Goal: Communication & Community: Answer question/provide support

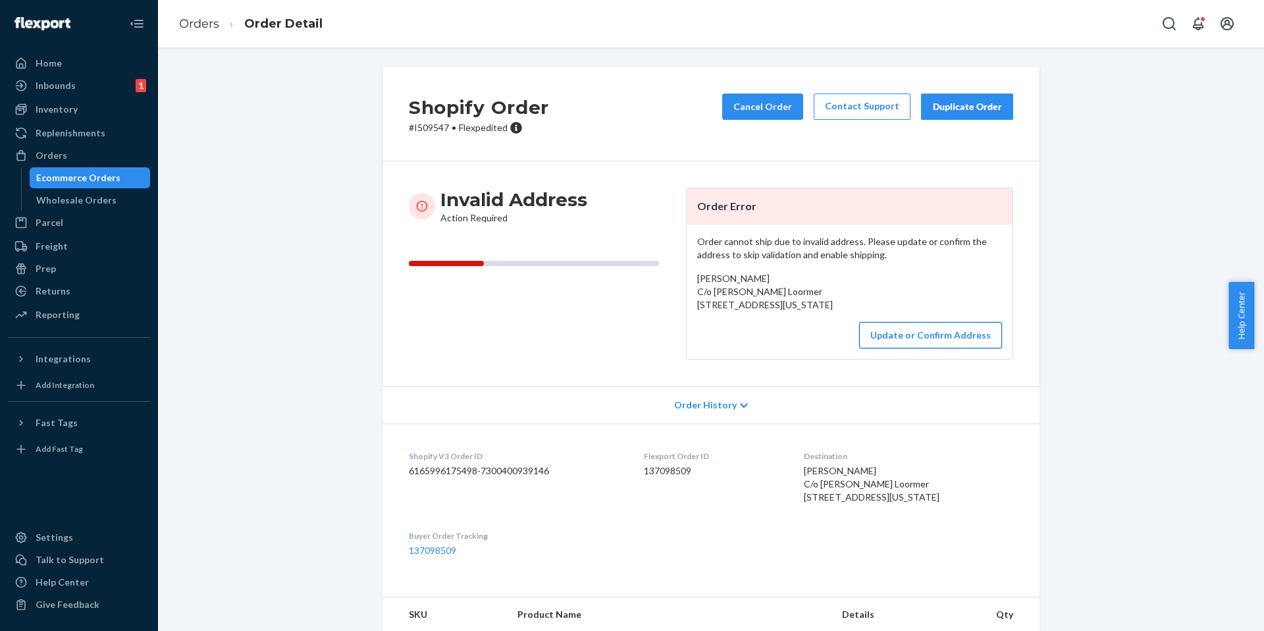
click at [920, 348] on button "Update or Confirm Address" at bounding box center [930, 335] width 143 height 26
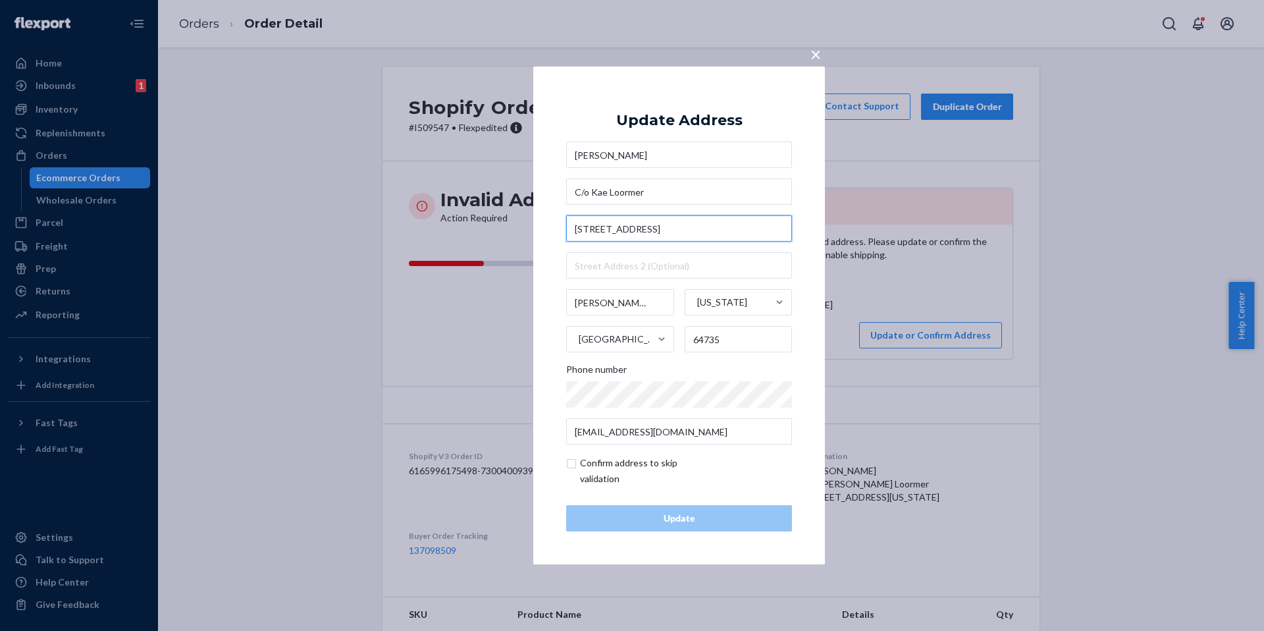
click at [618, 225] on input "467 SW 35 Pvt Road" at bounding box center [679, 228] width 226 height 26
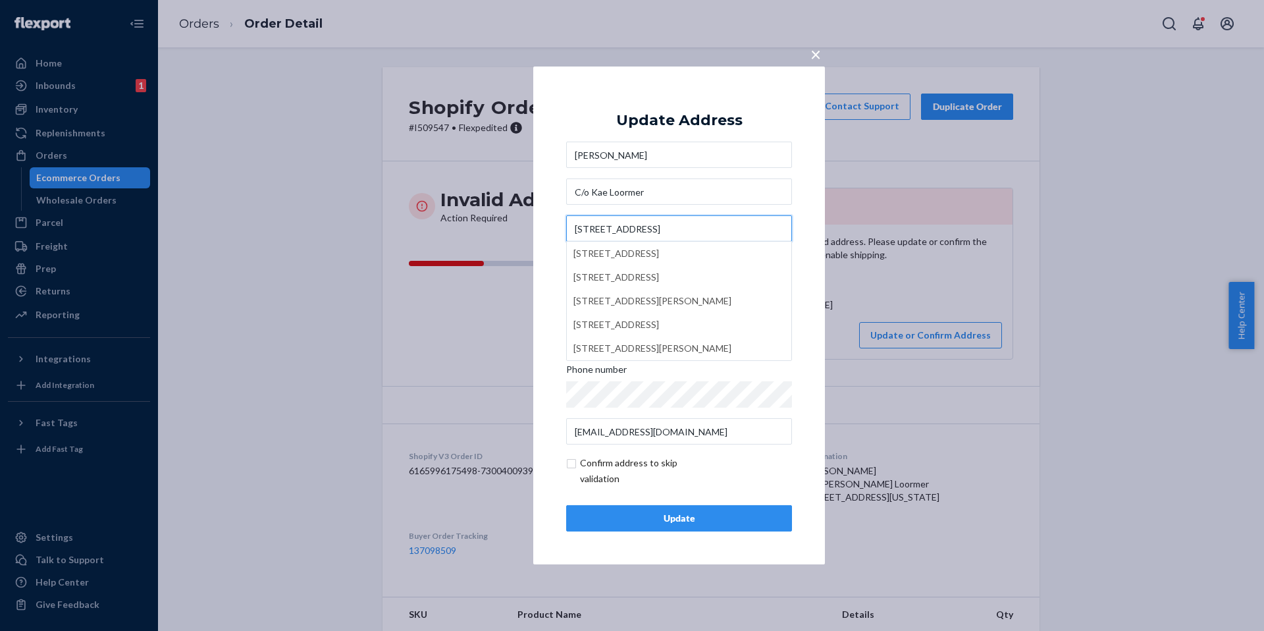
click at [658, 224] on input "467 SW 35th Pvt Road" at bounding box center [679, 228] width 226 height 26
type input "467 SW 35th Pvt Rd"
click at [694, 516] on div "Update" at bounding box center [678, 517] width 203 height 13
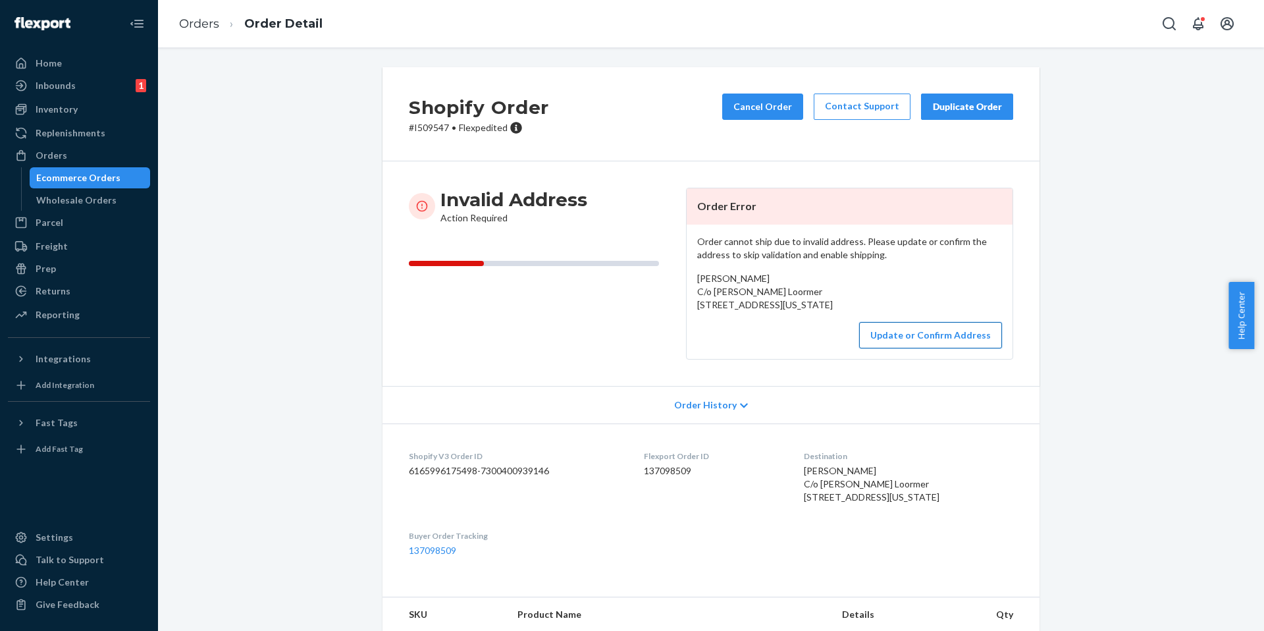
click at [918, 348] on button "Update or Confirm Address" at bounding box center [930, 335] width 143 height 26
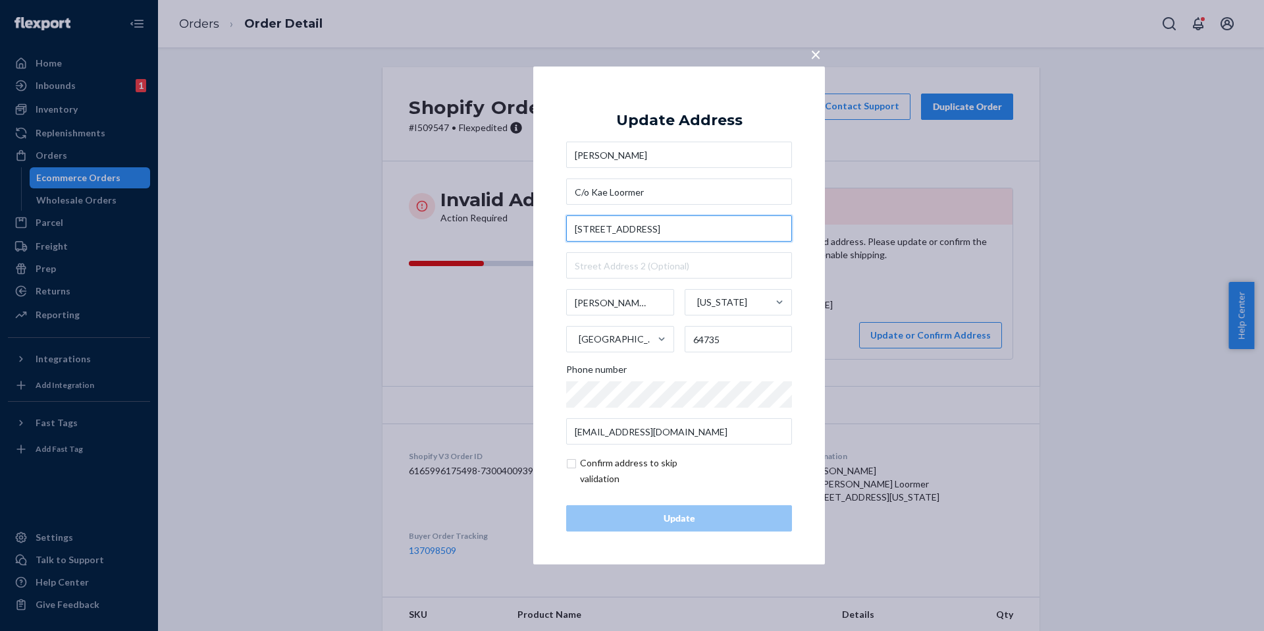
click at [605, 233] on input "467 SW 35 Pvt Road" at bounding box center [679, 228] width 226 height 26
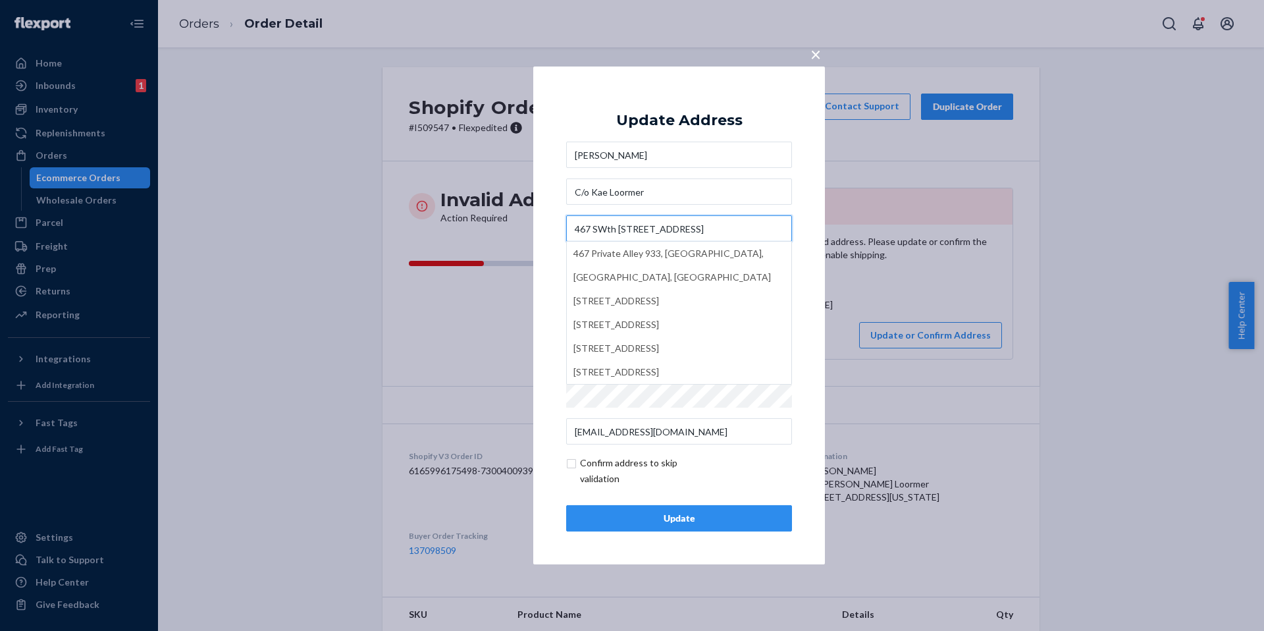
click at [700, 223] on input "467 SWth 35 Pvt Road" at bounding box center [679, 228] width 226 height 26
click at [615, 228] on input "467 SWth 35 Pvt Road" at bounding box center [679, 228] width 226 height 26
type input "467 SW 35th Pvt Road"
click at [573, 465] on input "checkbox" at bounding box center [642, 471] width 153 height 32
checkbox input "true"
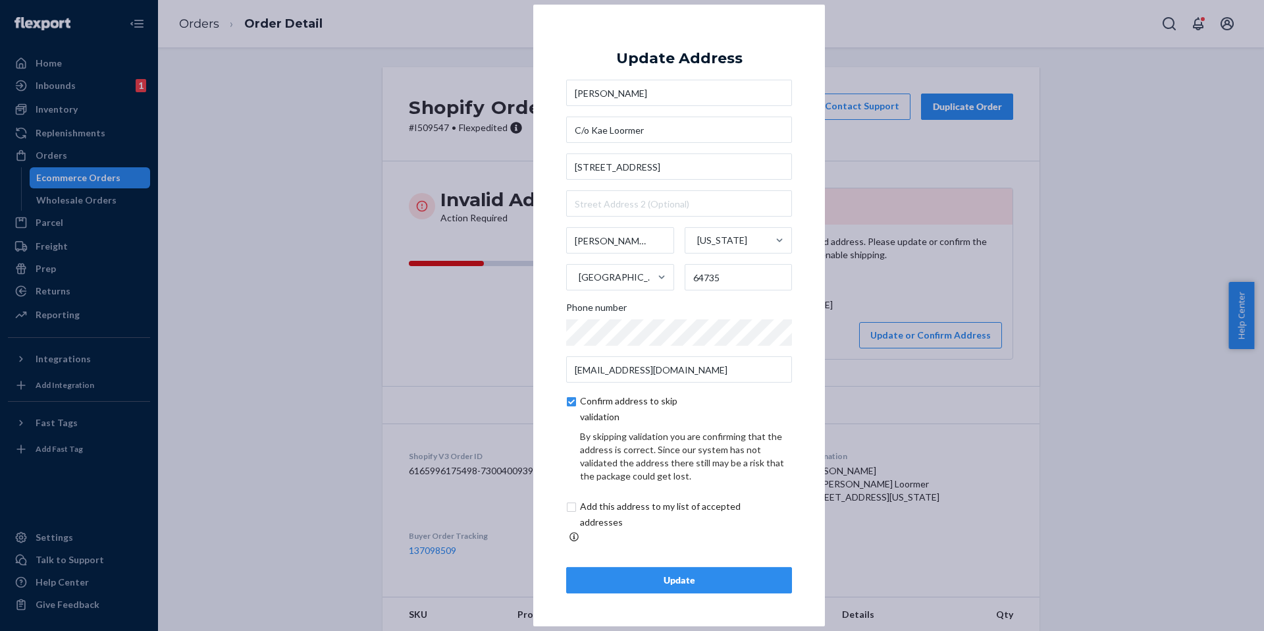
click at [587, 573] on div "Update" at bounding box center [678, 579] width 203 height 13
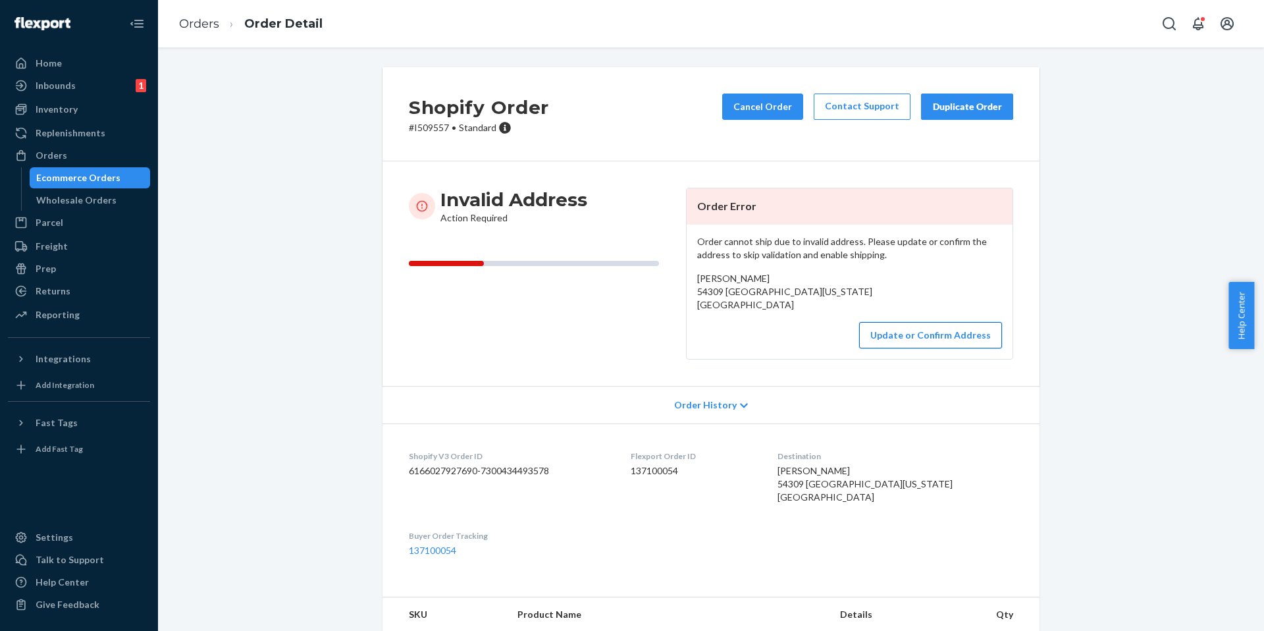
click at [898, 348] on button "Update or Confirm Address" at bounding box center [930, 335] width 143 height 26
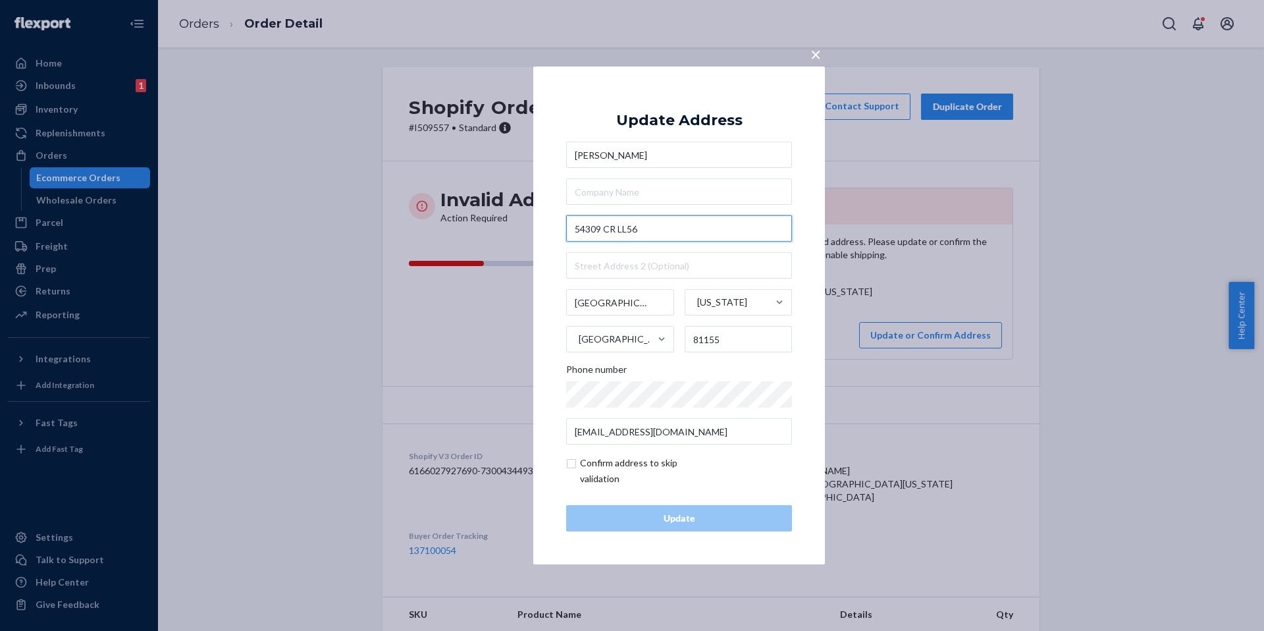
click at [614, 234] on input "54309 CR LL56" at bounding box center [679, 228] width 226 height 26
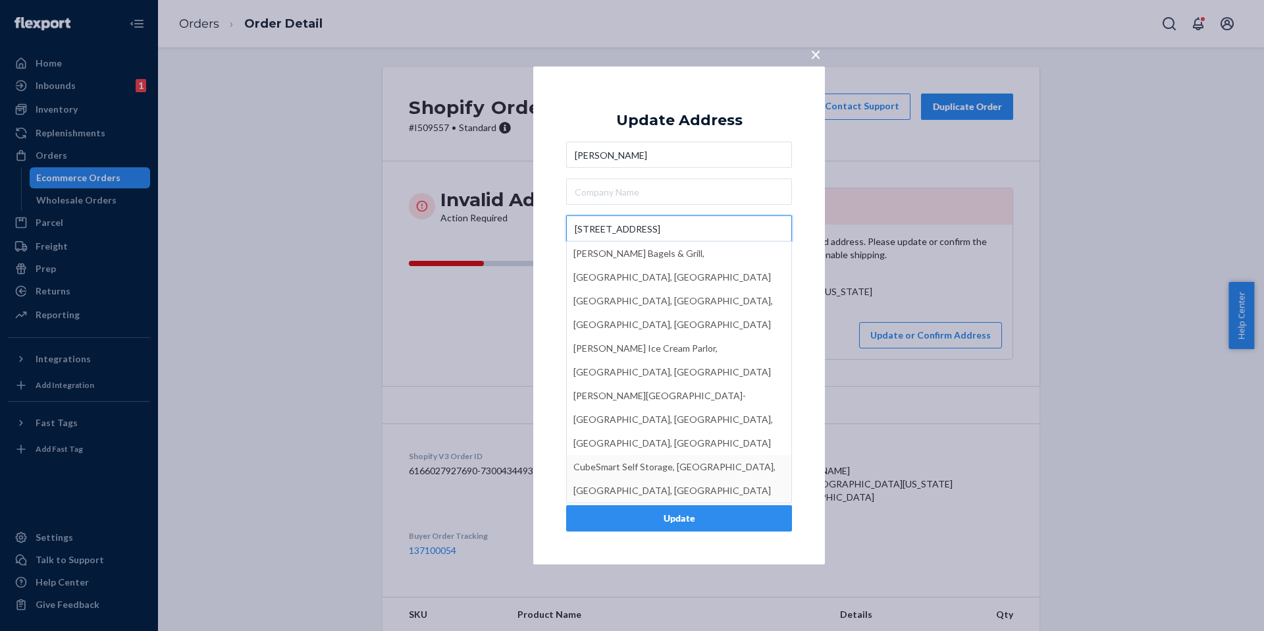
type input "54309 Country Road LL56"
click at [648, 525] on button "Update" at bounding box center [679, 518] width 226 height 26
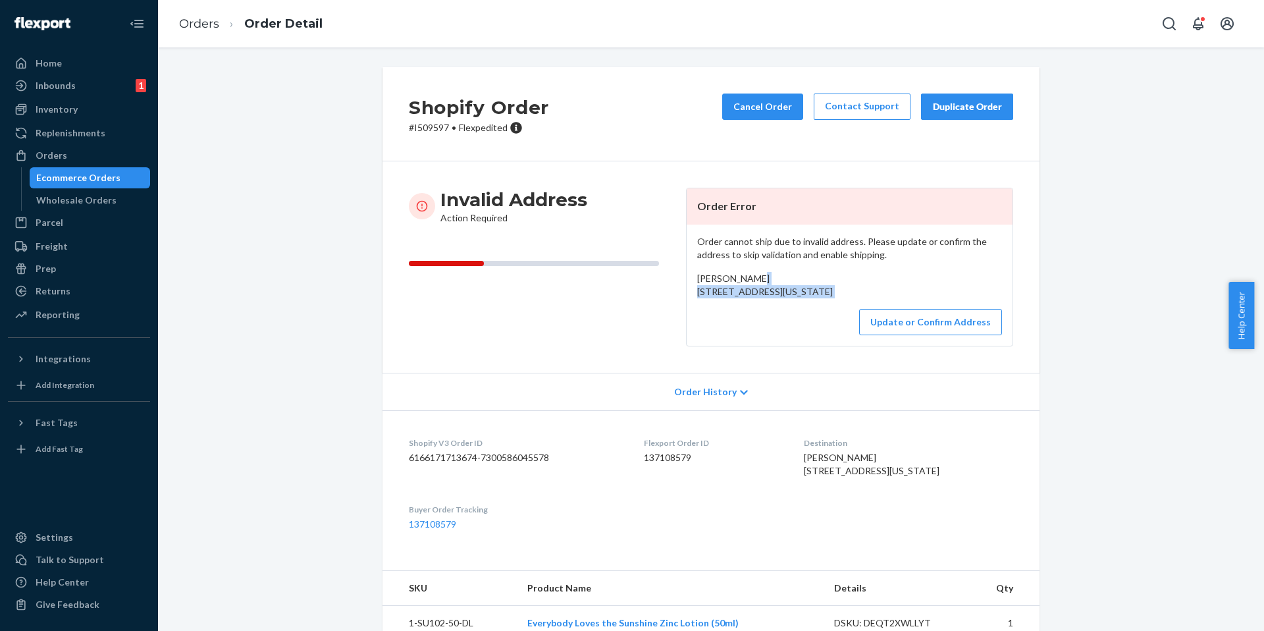
drag, startPoint x: 693, startPoint y: 294, endPoint x: 716, endPoint y: 338, distance: 48.9
click at [716, 338] on div "Order cannot ship due to invalid address. Please update or confirm the address …" at bounding box center [850, 284] width 326 height 121
copy div "43-12 215th Place Bayside, New York 11361 US"
click at [930, 335] on button "Update or Confirm Address" at bounding box center [930, 322] width 143 height 26
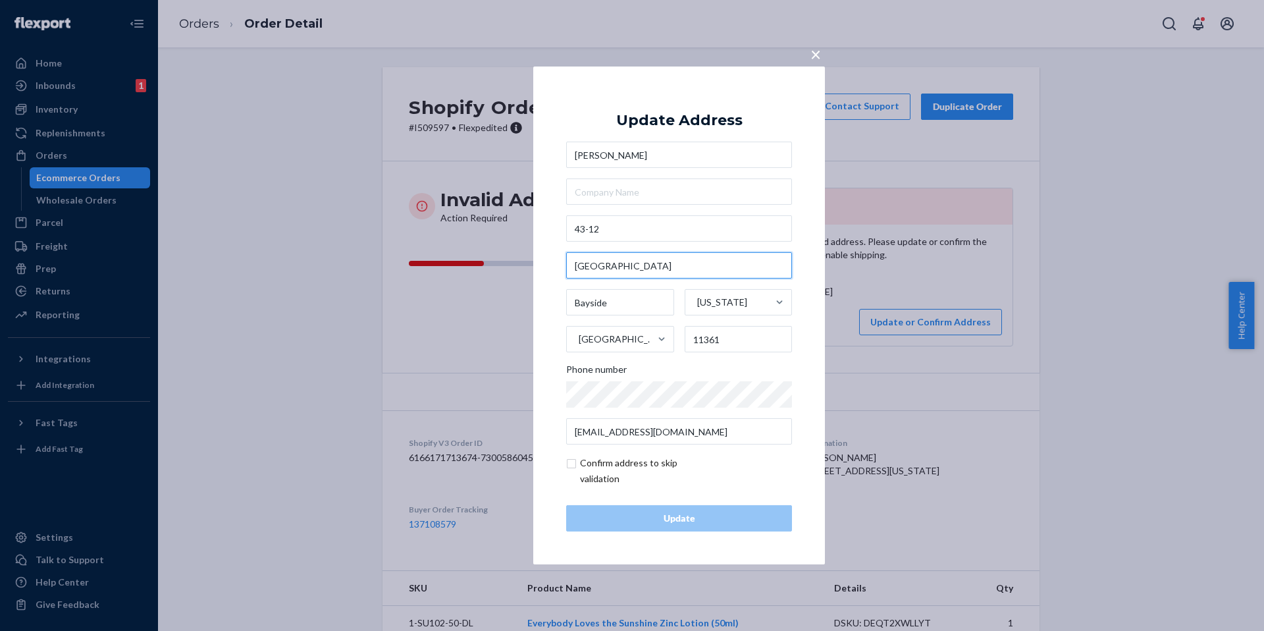
drag, startPoint x: 643, startPoint y: 269, endPoint x: 567, endPoint y: 269, distance: 76.4
click at [563, 269] on div "× Update Address Elina Kiris 43-12 215th Place Bayside New York United States 1…" at bounding box center [679, 315] width 292 height 498
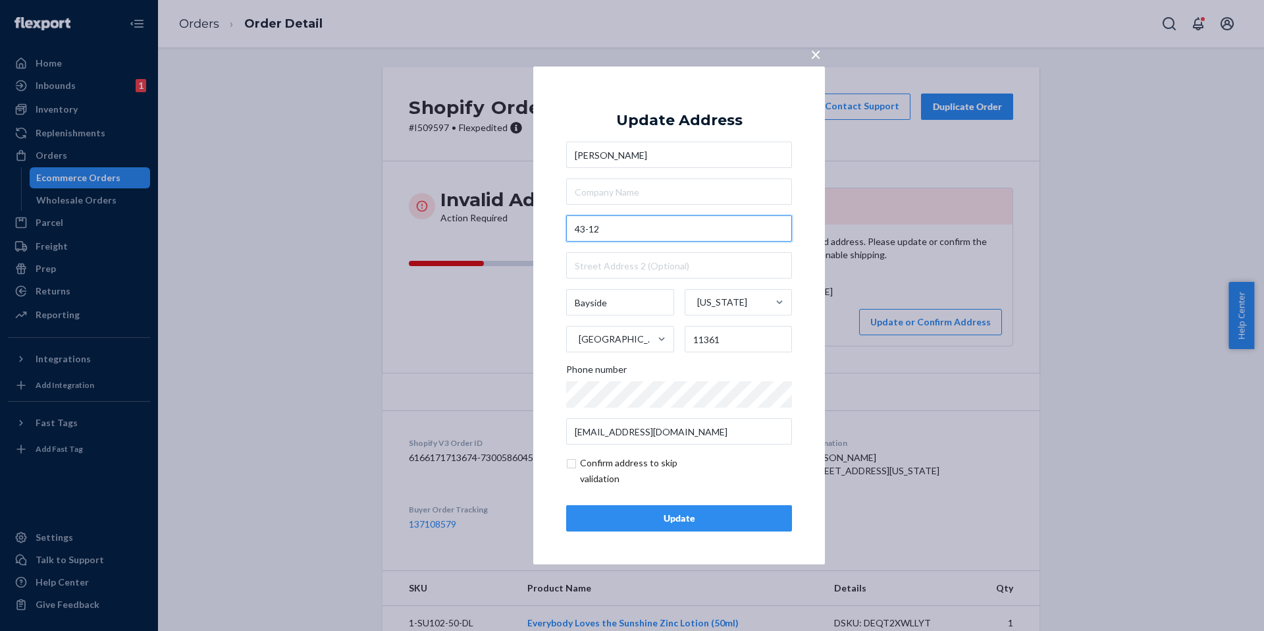
click at [645, 230] on input "43-12" at bounding box center [679, 228] width 226 height 26
paste input "215th Place"
click at [601, 226] on input "43-12215th Place" at bounding box center [679, 228] width 226 height 26
type input "43-12 215th Place"
click at [611, 520] on div "Update" at bounding box center [678, 517] width 203 height 13
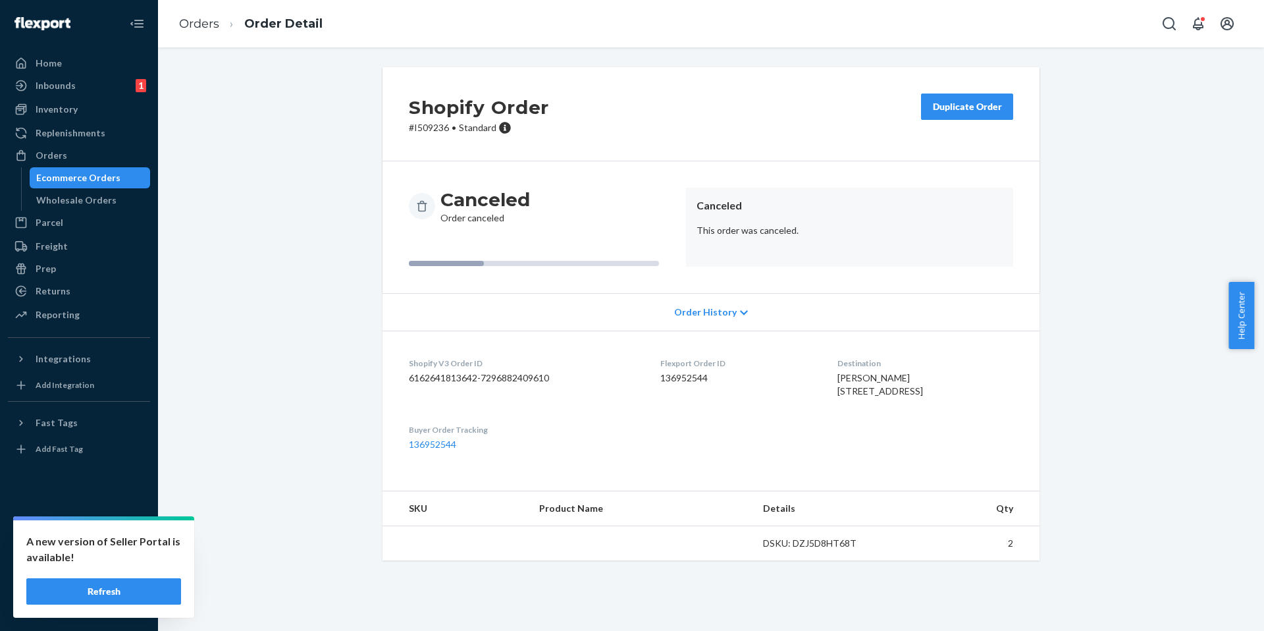
click at [139, 594] on button "Refresh" at bounding box center [103, 591] width 155 height 26
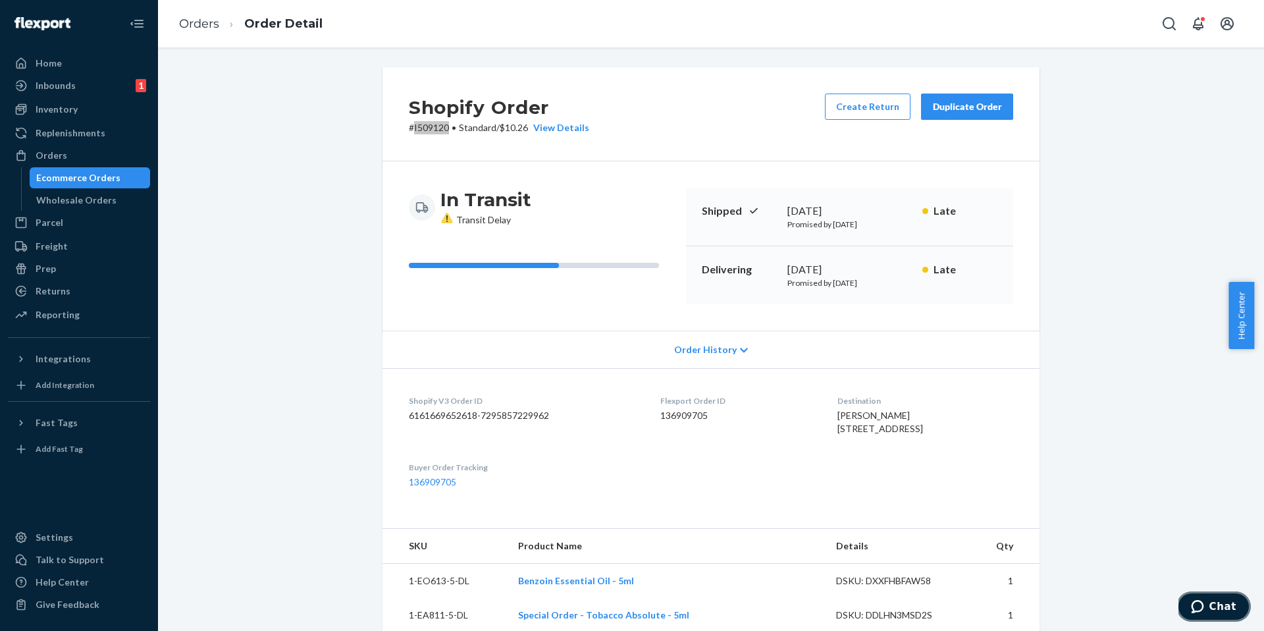
click at [1216, 613] on button "Chat" at bounding box center [1213, 606] width 74 height 30
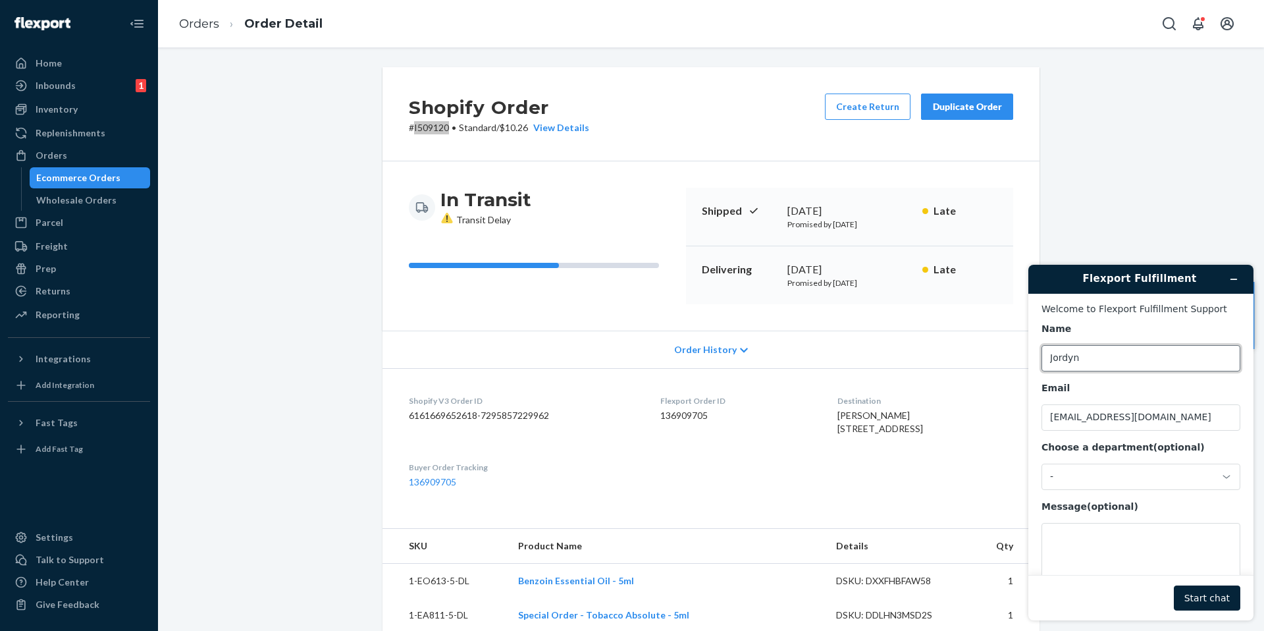
click at [1107, 359] on input "Jordyn" at bounding box center [1140, 358] width 199 height 26
click at [1124, 474] on div "-" at bounding box center [1133, 477] width 166 height 12
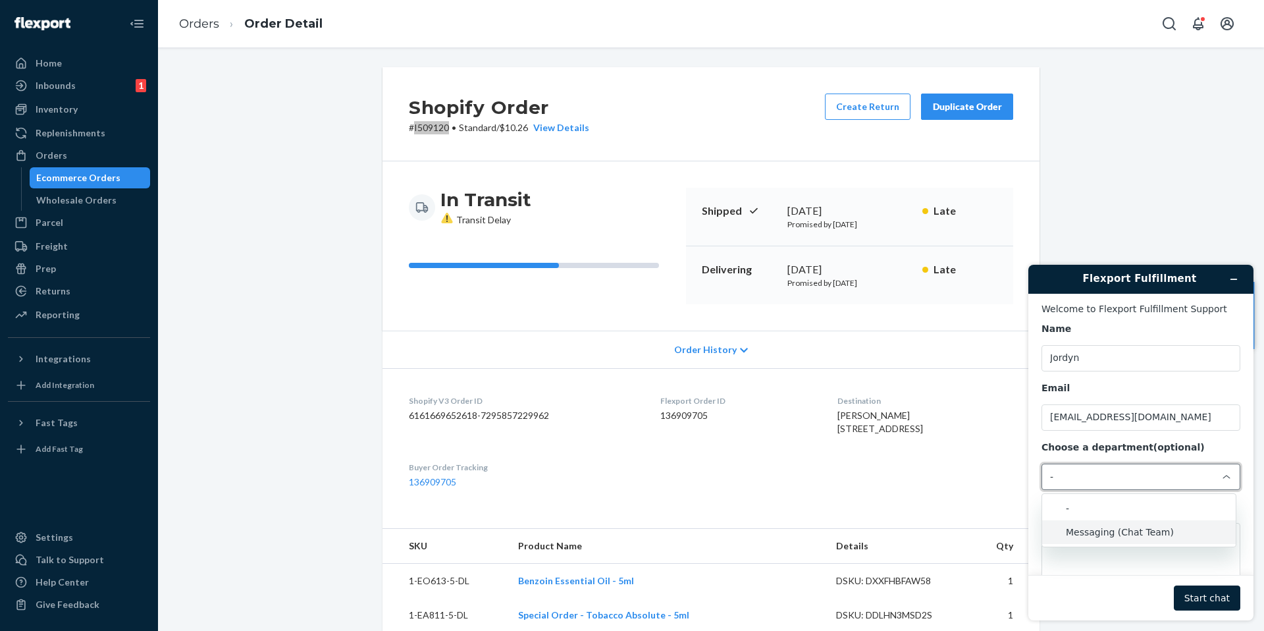
click at [1130, 527] on li "Messaging (Chat Team)" at bounding box center [1139, 532] width 194 height 24
click at [1130, 527] on textarea "Message (optional)" at bounding box center [1140, 560] width 199 height 74
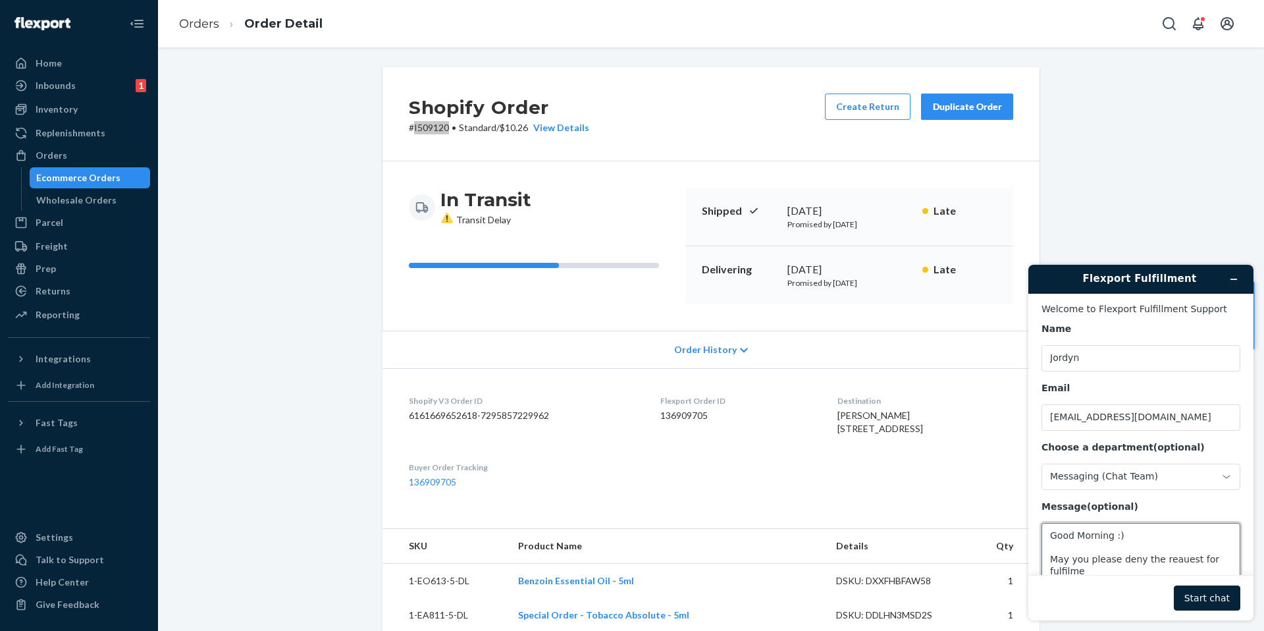
scroll to position [3, 0]
paste textarea "I509120"
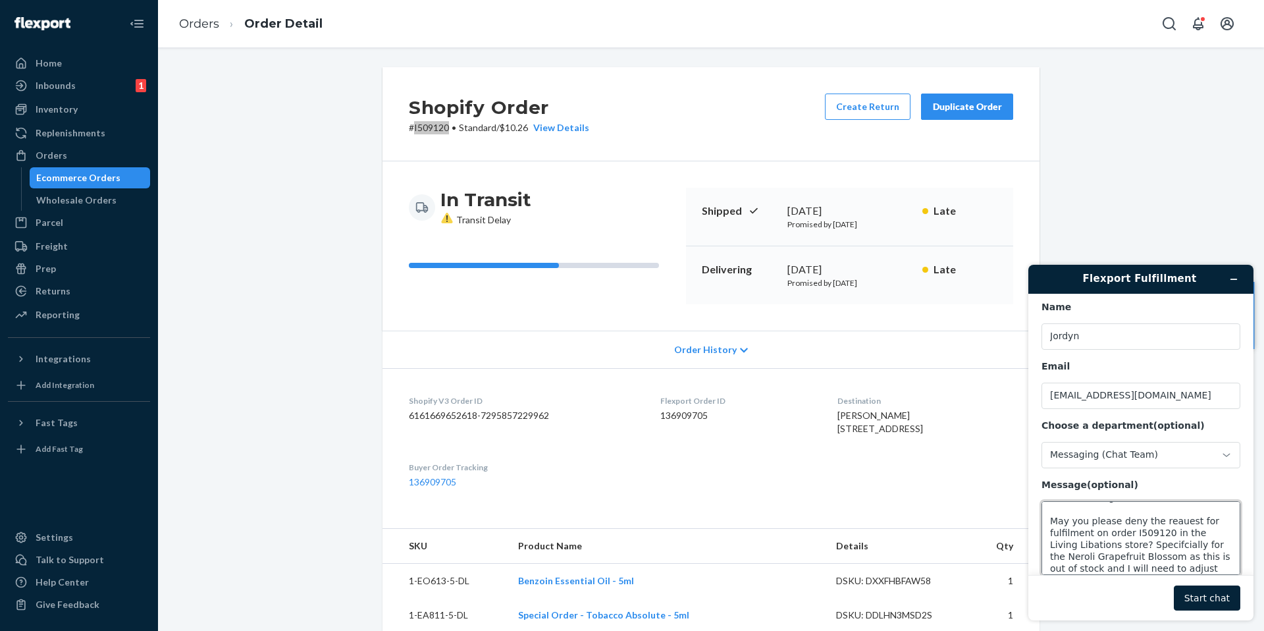
scroll to position [28, 0]
click at [1121, 563] on textarea "Good Morning :) May you please deny the request for fulfilment on order I509120…" at bounding box center [1140, 538] width 199 height 74
type textarea "Good Morning :) May you please deny the request for fulfilment on order I509120…"
click at [1208, 598] on button "Start chat" at bounding box center [1207, 597] width 66 height 25
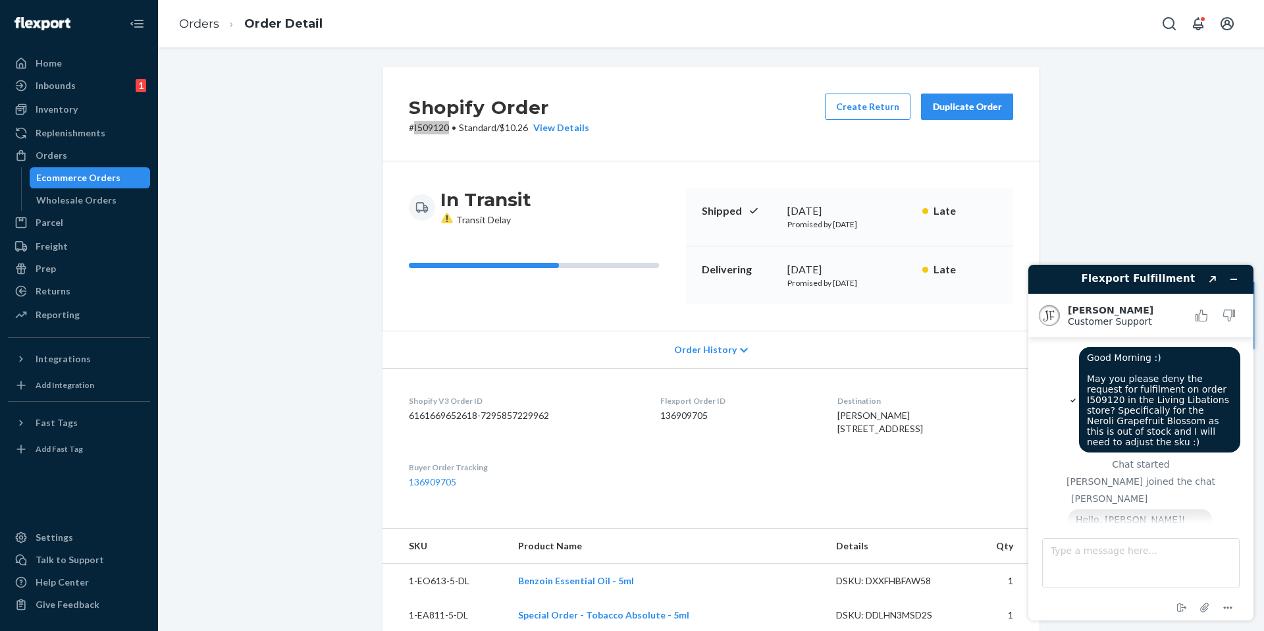
scroll to position [47, 0]
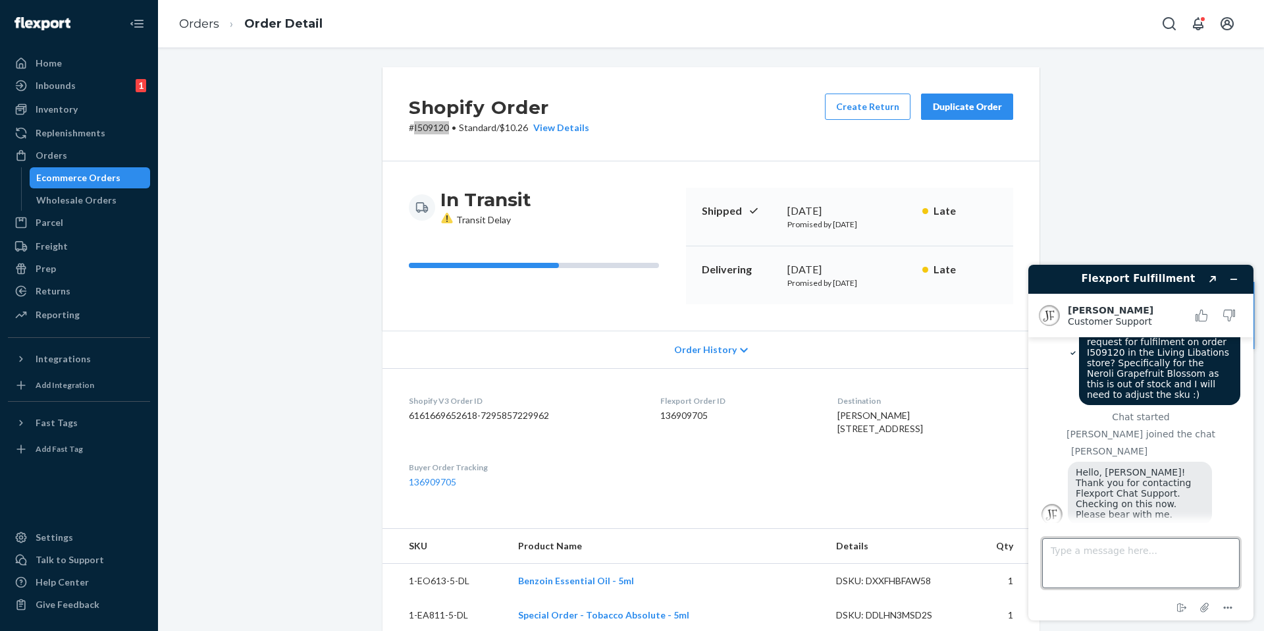
click at [1104, 547] on textarea "Type a message here..." at bounding box center [1140, 563] width 197 height 50
type textarea "Thank you!"
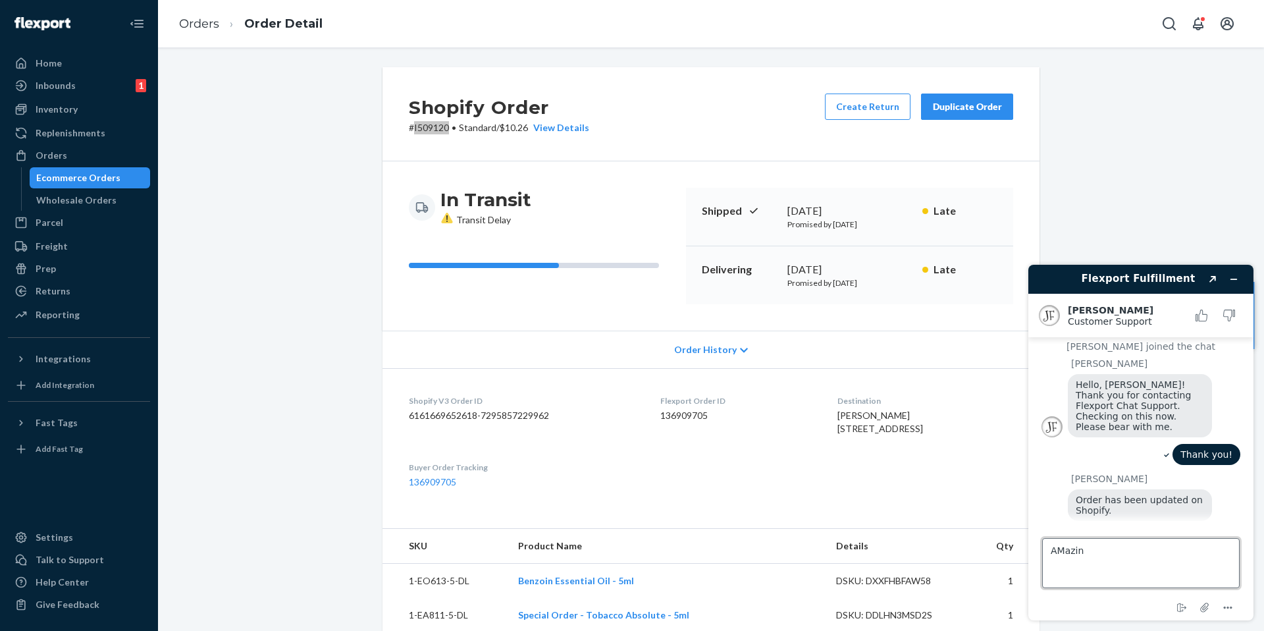
scroll to position [167, 0]
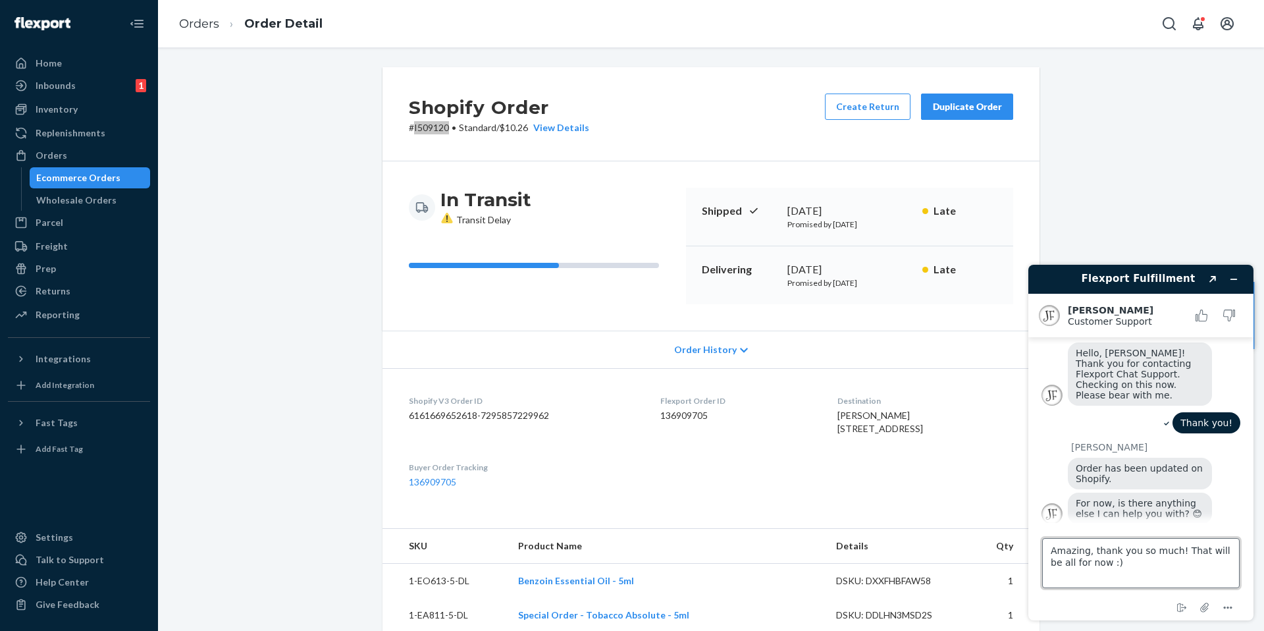
type textarea "Amazing, thank you so much! That will be all for now :)"
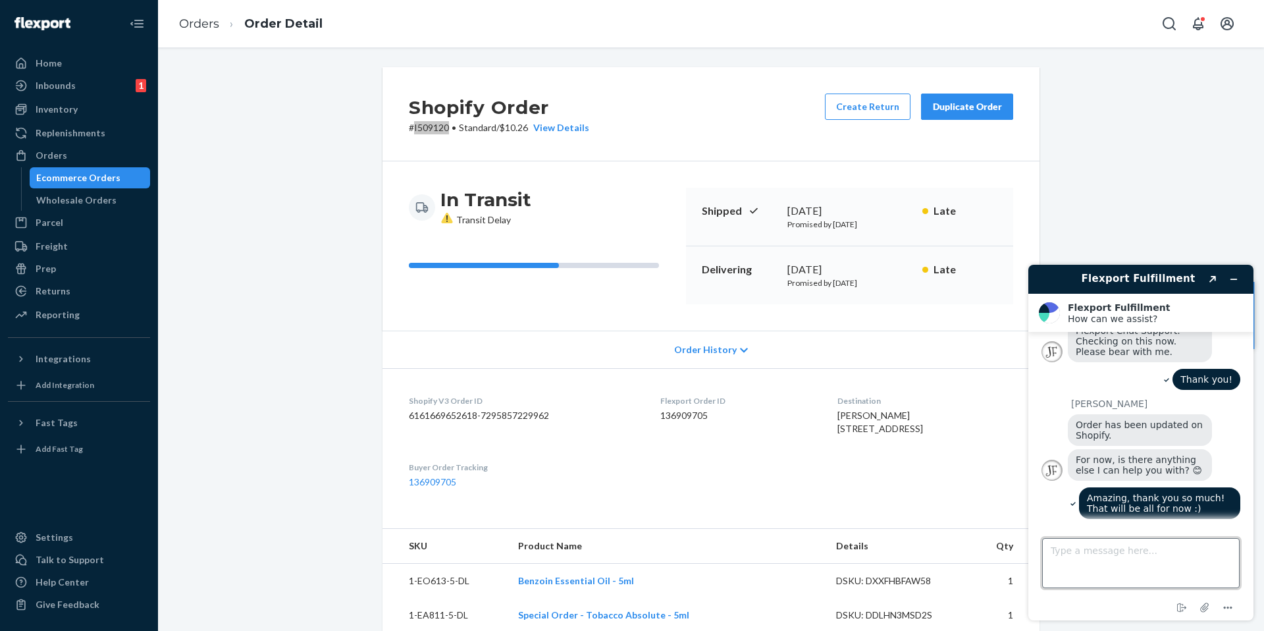
scroll to position [344, 0]
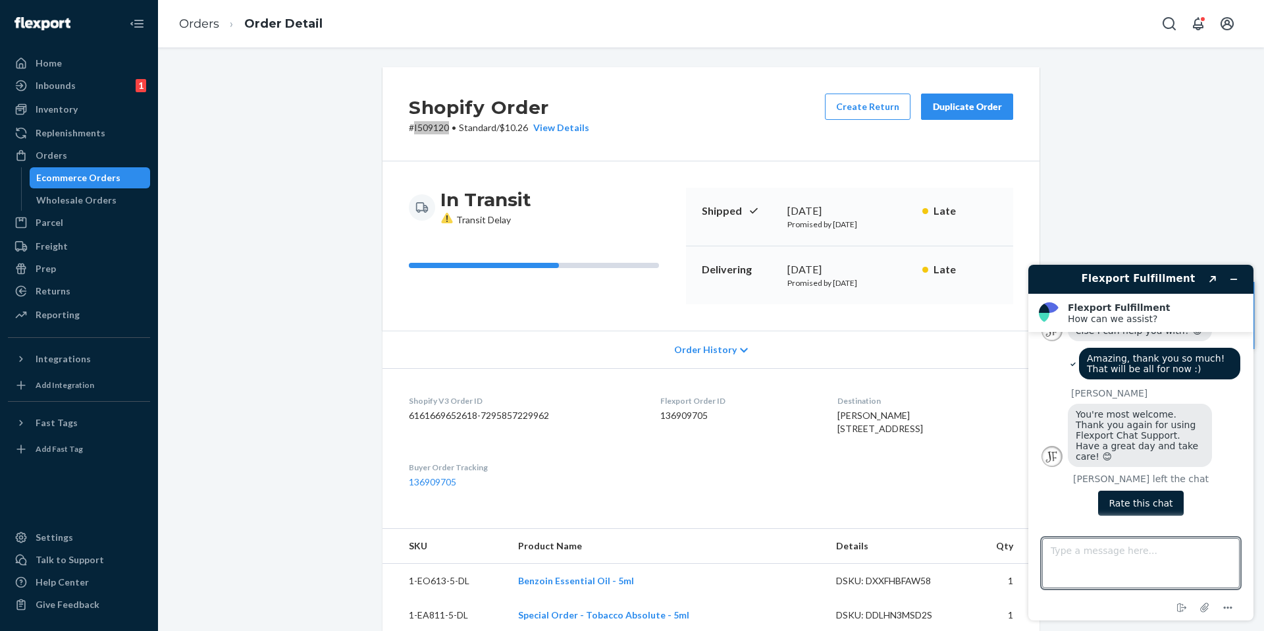
click at [1147, 490] on button "Rate this chat" at bounding box center [1140, 502] width 85 height 25
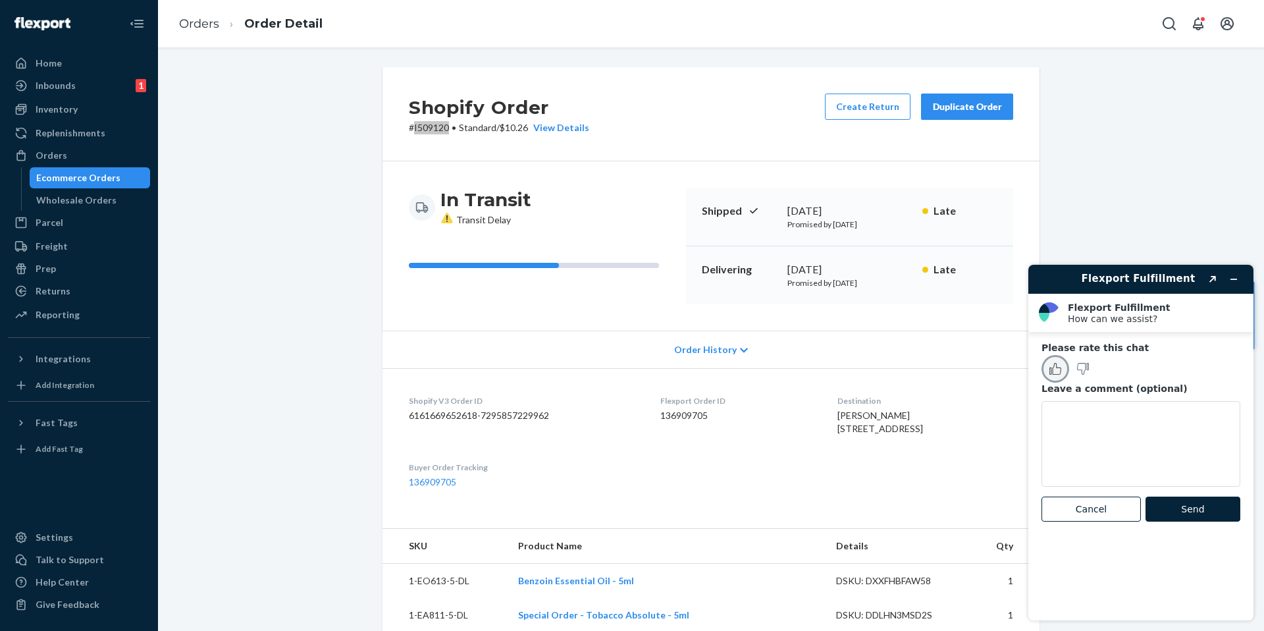
click at [1055, 361] on button "Rate this chat as good" at bounding box center [1055, 369] width 28 height 28
click at [1219, 507] on button "Send" at bounding box center [1192, 508] width 95 height 25
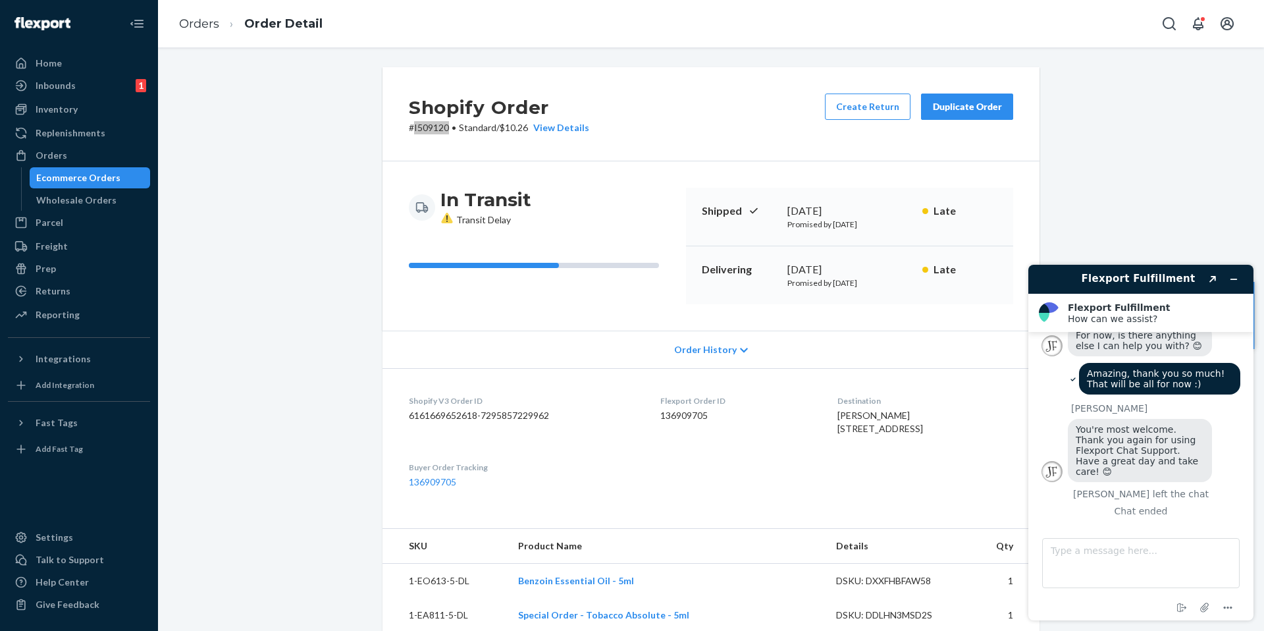
scroll to position [313, 0]
